Goal: Transaction & Acquisition: Purchase product/service

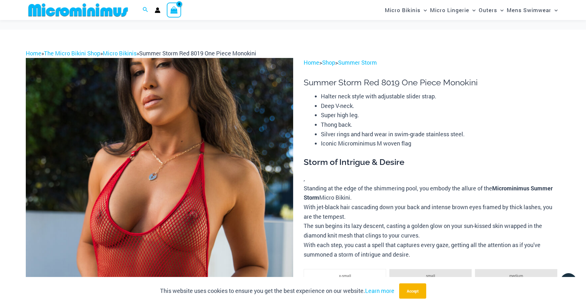
scroll to position [27, 0]
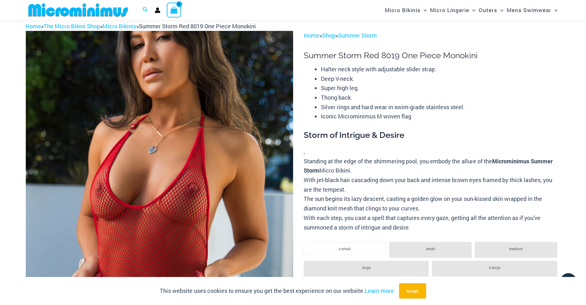
click at [87, 14] on img at bounding box center [78, 10] width 105 height 14
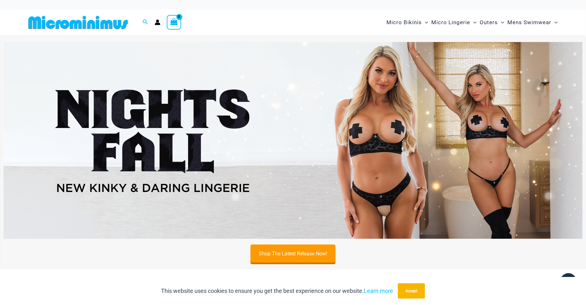
click at [276, 208] on img at bounding box center [293, 140] width 579 height 197
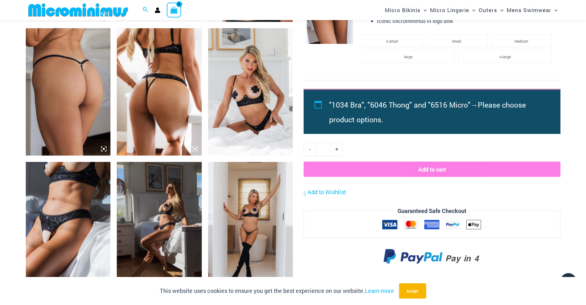
scroll to position [574, 0]
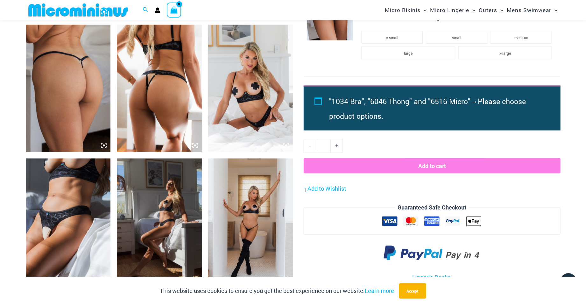
click at [69, 229] on img at bounding box center [68, 222] width 85 height 127
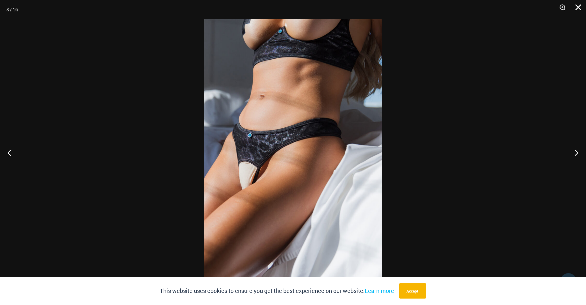
click at [579, 7] on button "Close" at bounding box center [576, 9] width 16 height 19
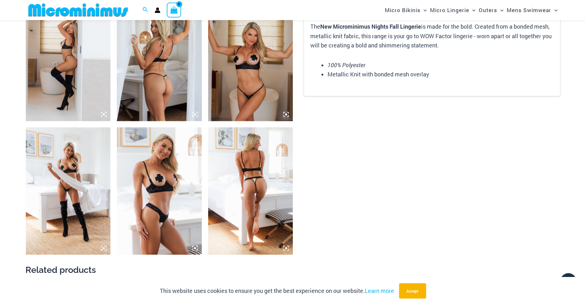
scroll to position [875, 0]
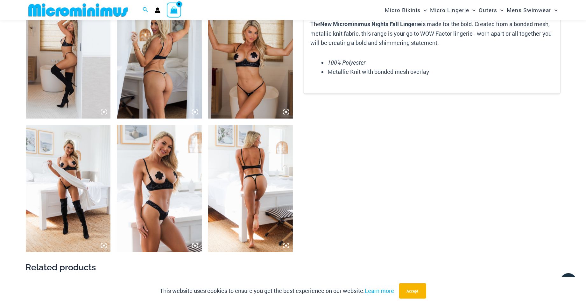
click at [237, 189] on img at bounding box center [250, 188] width 85 height 127
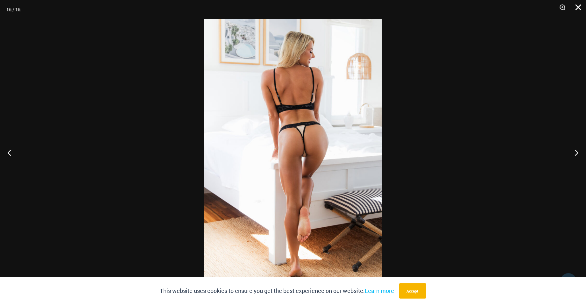
click at [572, 11] on button "Close" at bounding box center [576, 9] width 16 height 19
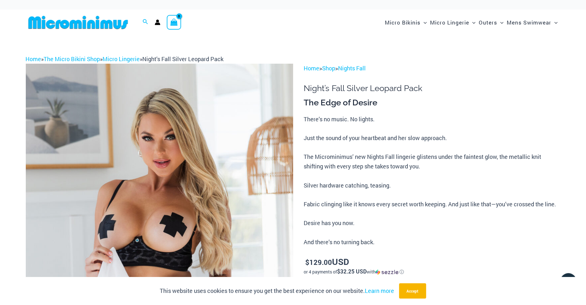
scroll to position [0, 0]
